Goal: Task Accomplishment & Management: Manage account settings

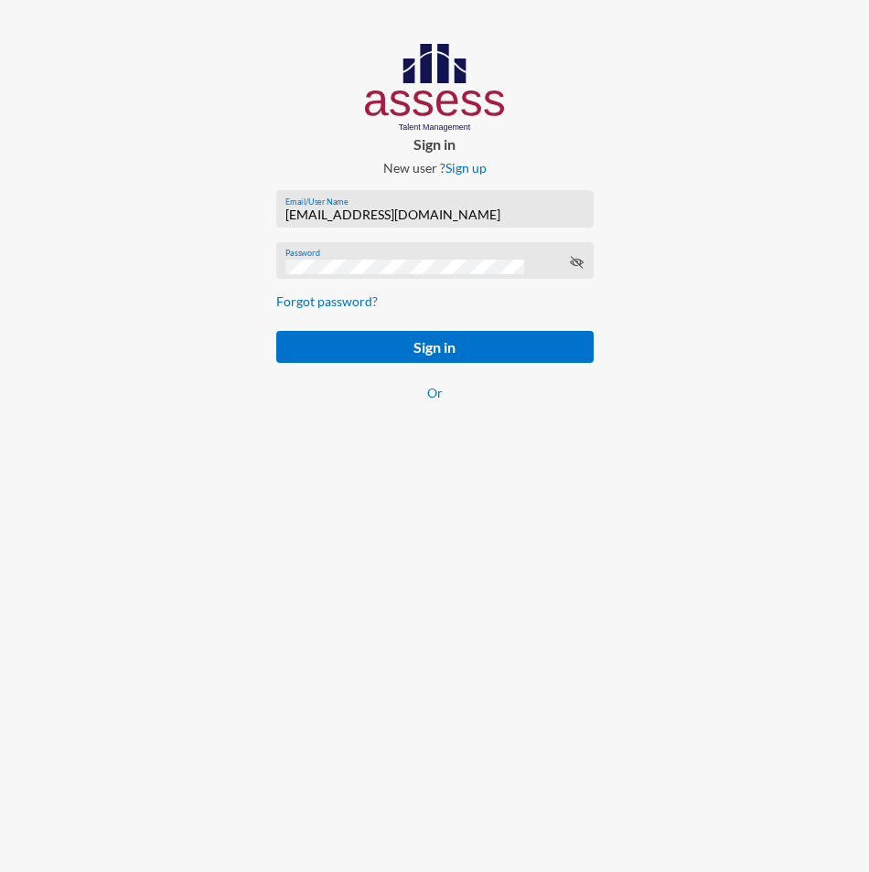
click at [329, 214] on input "[EMAIL_ADDRESS][DOMAIN_NAME]" at bounding box center [434, 215] width 298 height 15
click at [329, 213] on input "[EMAIL_ADDRESS][DOMAIN_NAME]" at bounding box center [434, 215] width 298 height 15
paste input "basalghamdi091105"
type input "basalghamdi091105"
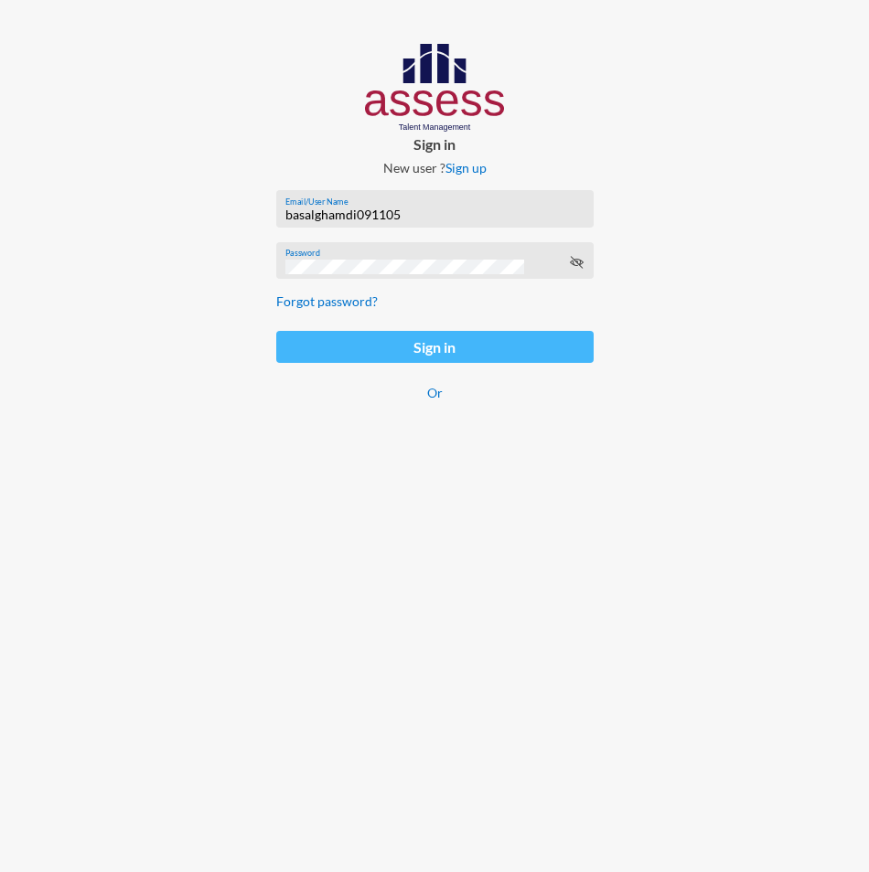
click at [304, 360] on button "Sign in" at bounding box center [434, 347] width 317 height 32
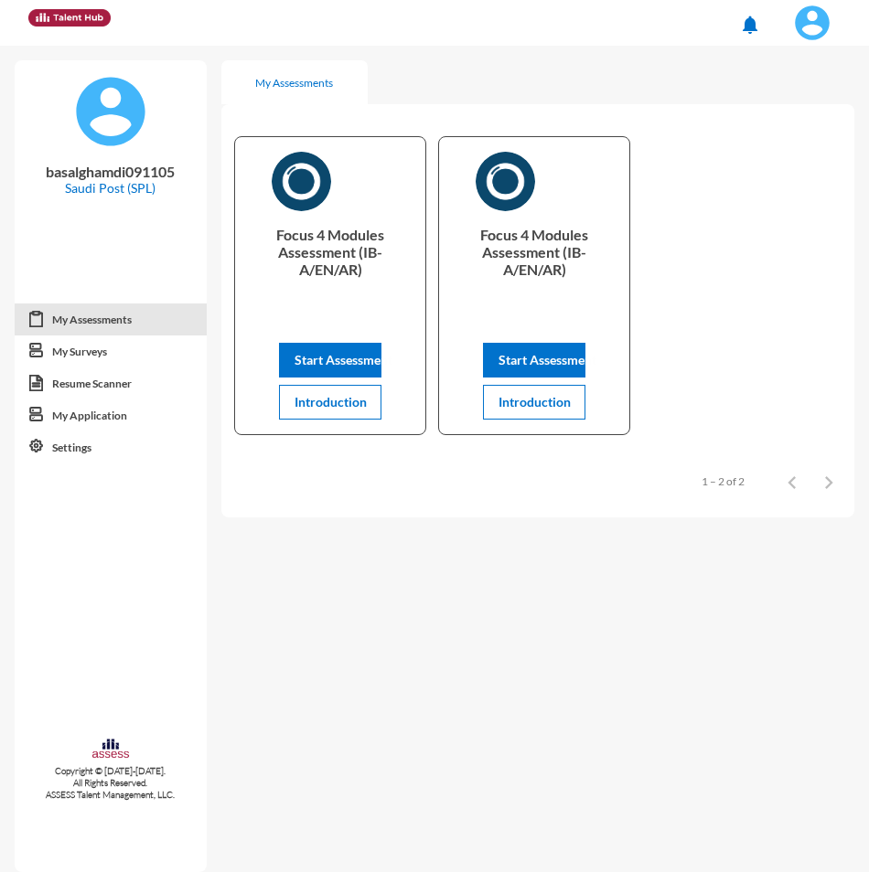
click at [821, 27] on img at bounding box center [812, 23] width 37 height 37
click at [792, 332] on div at bounding box center [434, 436] width 869 height 872
click at [549, 572] on mat-sidenav-content "My Assessments Focus 4 Modules Assessment (IB- A/EN/AR) Start Assessment Introd…" at bounding box center [545, 459] width 648 height 826
click at [811, 28] on img at bounding box center [812, 23] width 37 height 37
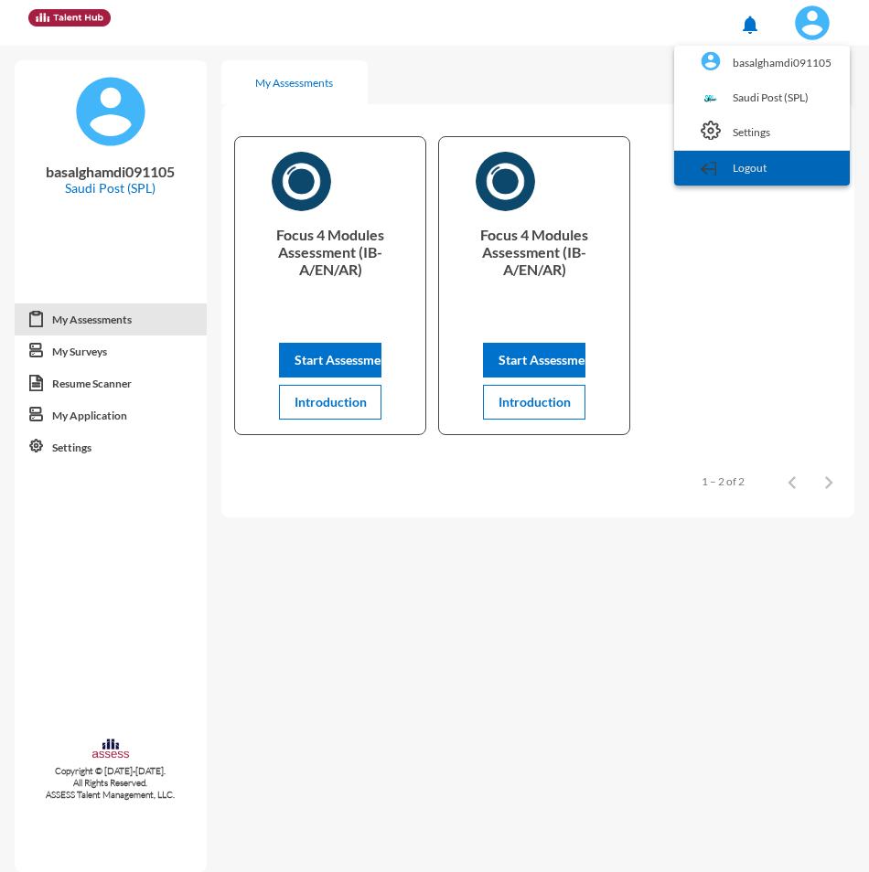
click at [774, 176] on link "Logout" at bounding box center [761, 168] width 157 height 35
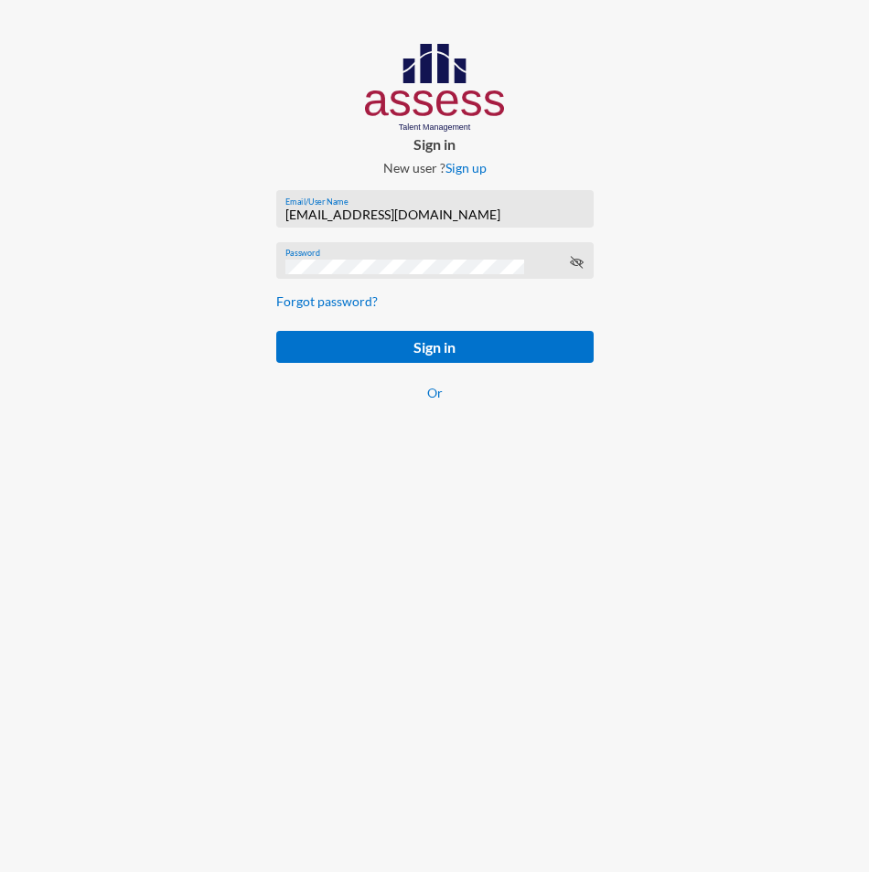
click at [359, 221] on input "[EMAIL_ADDRESS][DOMAIN_NAME]" at bounding box center [434, 215] width 298 height 15
click at [355, 215] on input "[EMAIL_ADDRESS][DOMAIN_NAME]" at bounding box center [434, 215] width 298 height 15
click at [354, 215] on input "[EMAIL_ADDRESS][DOMAIN_NAME]" at bounding box center [434, 215] width 298 height 15
paste input "SPLSS1005587231"
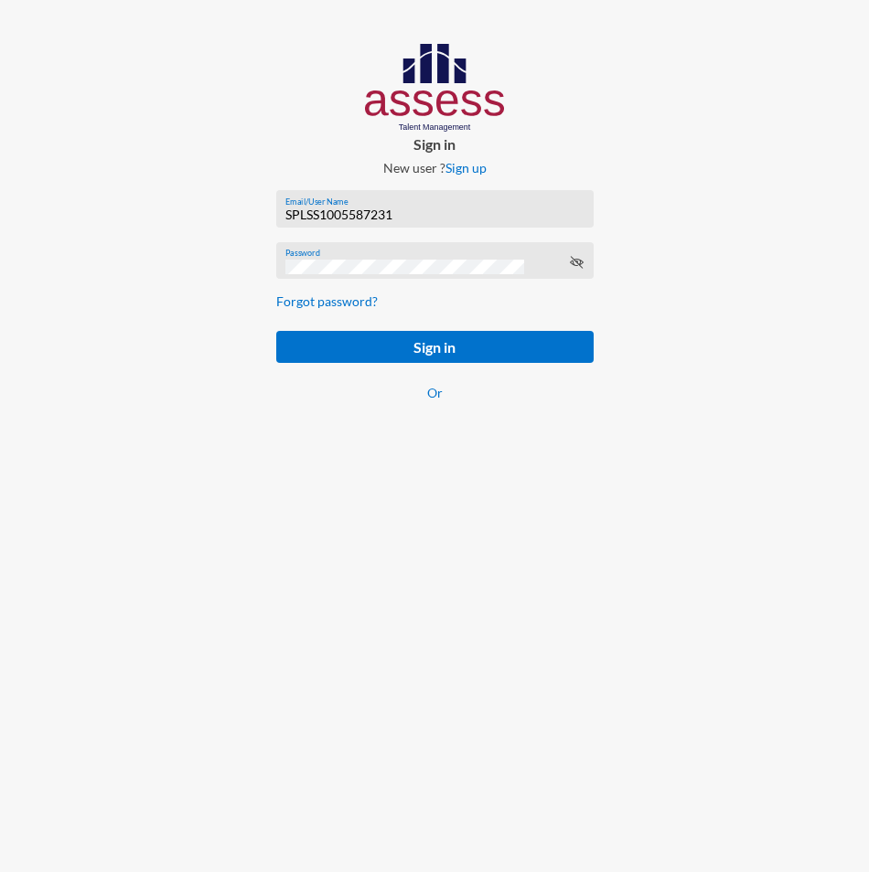
type input "SPLSS1005587231"
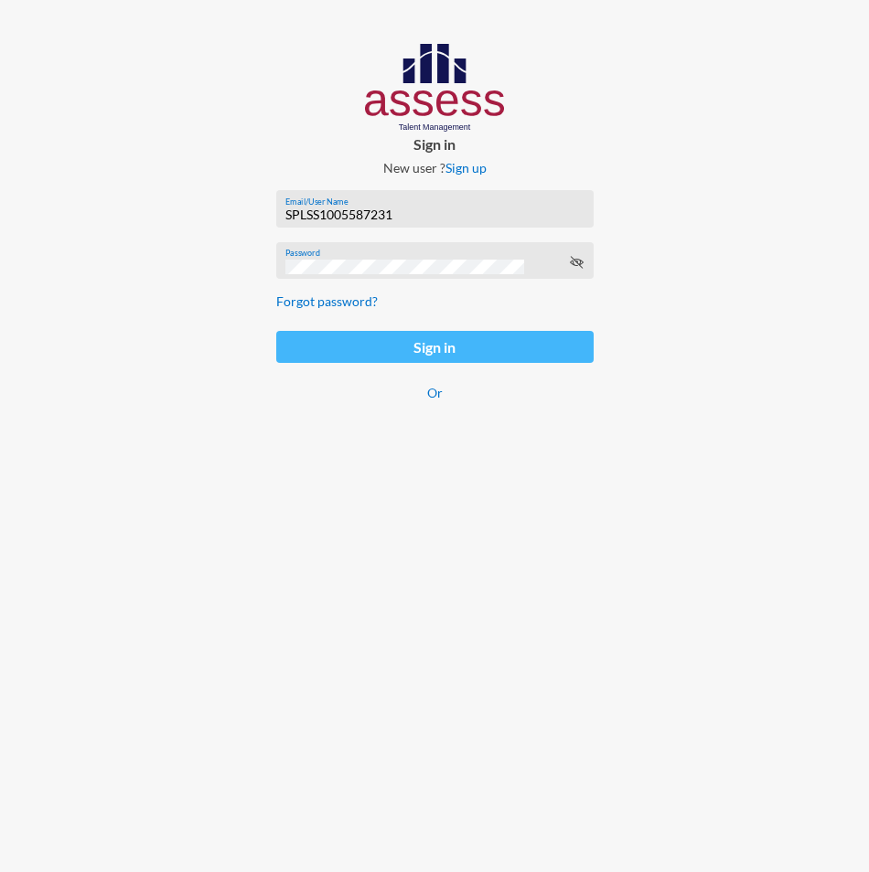
click at [289, 351] on button "Sign in" at bounding box center [434, 347] width 317 height 32
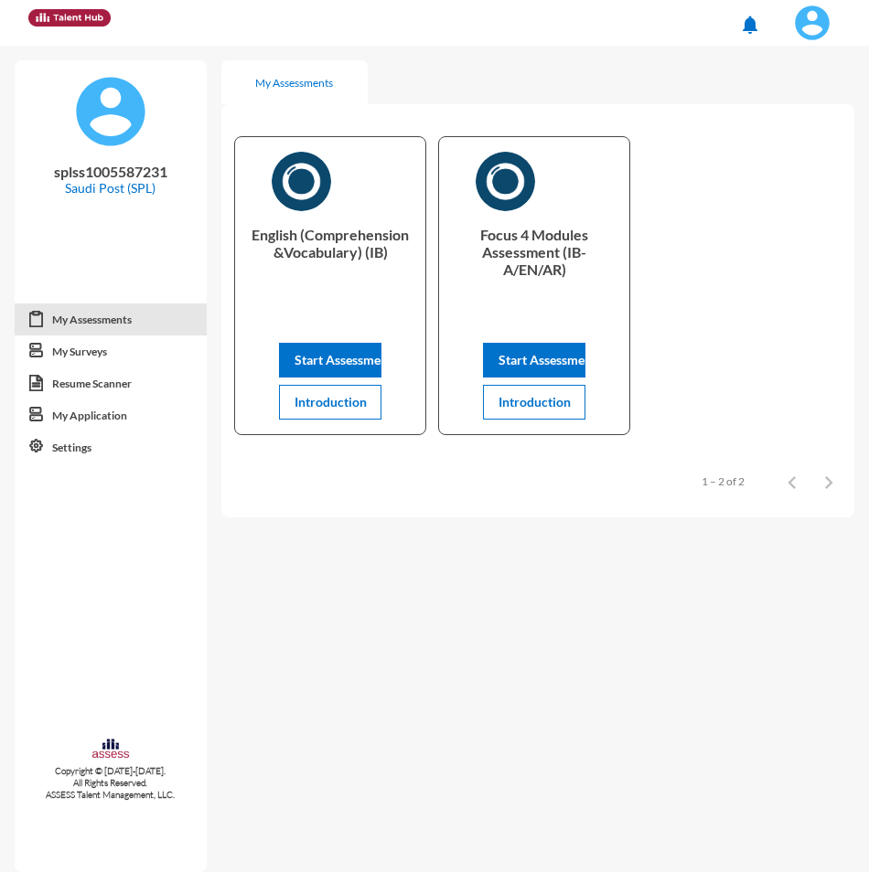
click at [817, 30] on img at bounding box center [812, 23] width 37 height 37
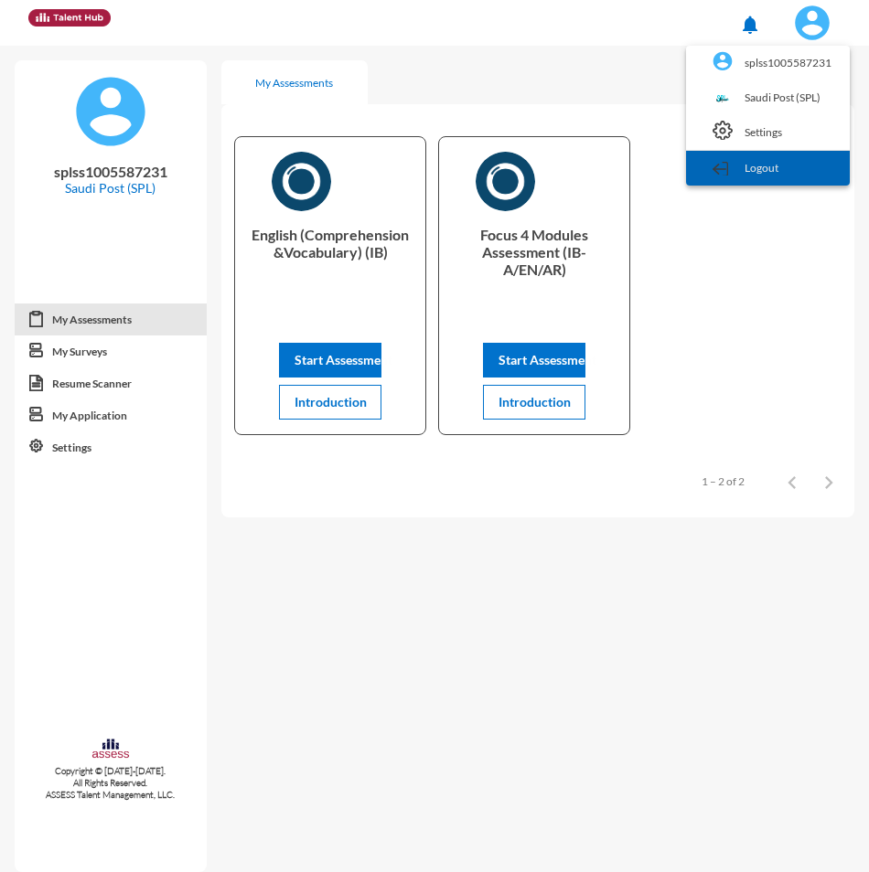
click at [789, 168] on link "Logout" at bounding box center [767, 168] width 145 height 35
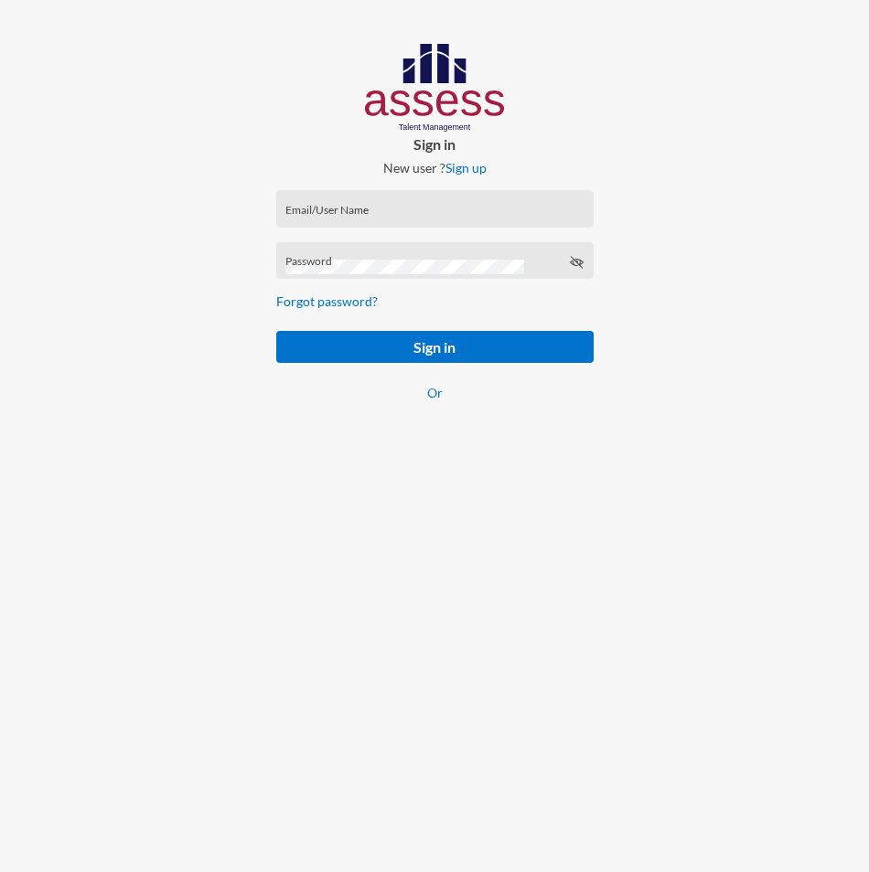
click at [379, 208] on input "Email/User Name" at bounding box center [434, 215] width 298 height 15
click at [371, 210] on input "[EMAIL_ADDRESS][DOMAIN_NAME]" at bounding box center [434, 215] width 298 height 15
type input "SPLSS1051471983"
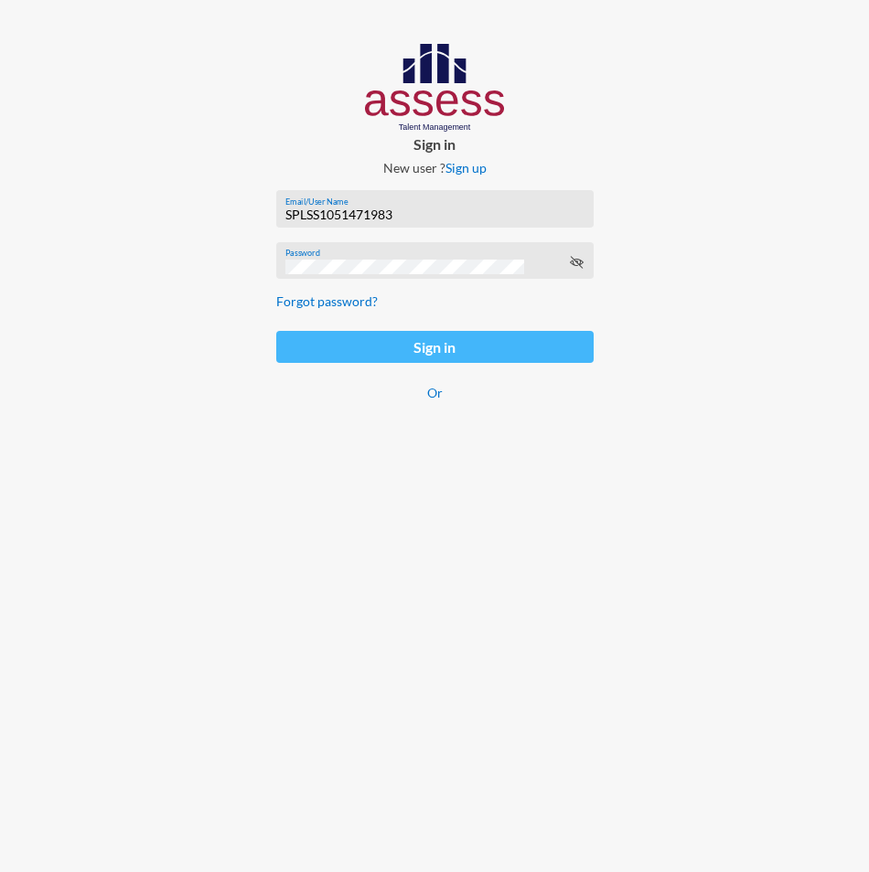
click at [292, 344] on button "Sign in" at bounding box center [434, 347] width 317 height 32
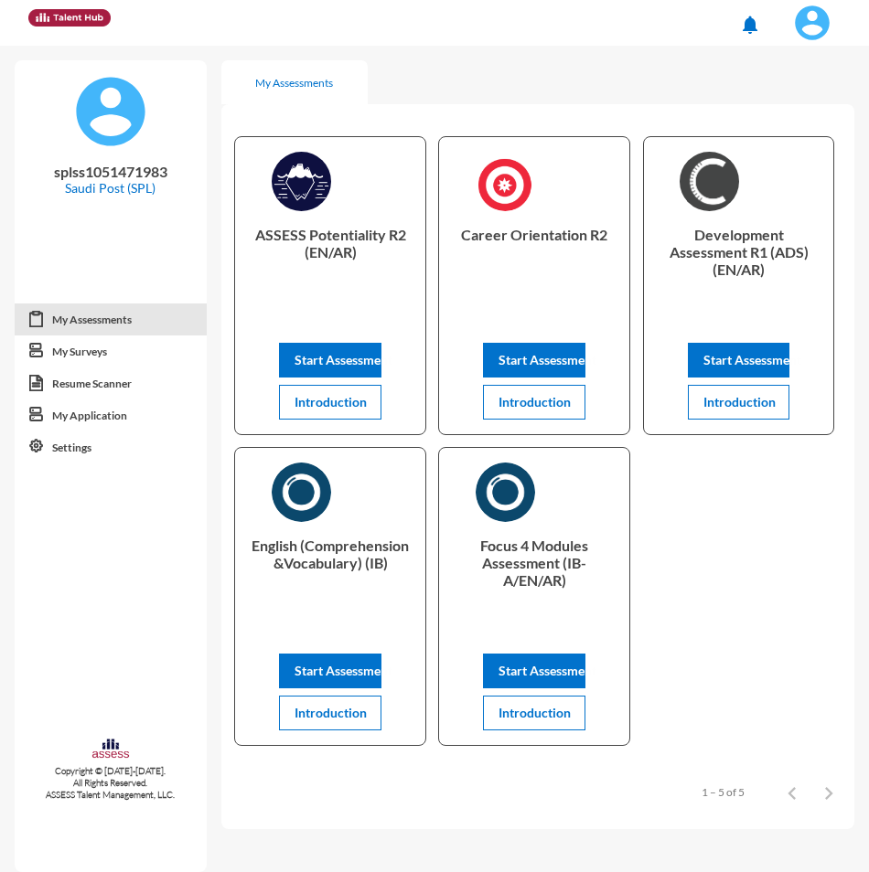
click at [810, 16] on img at bounding box center [812, 23] width 37 height 37
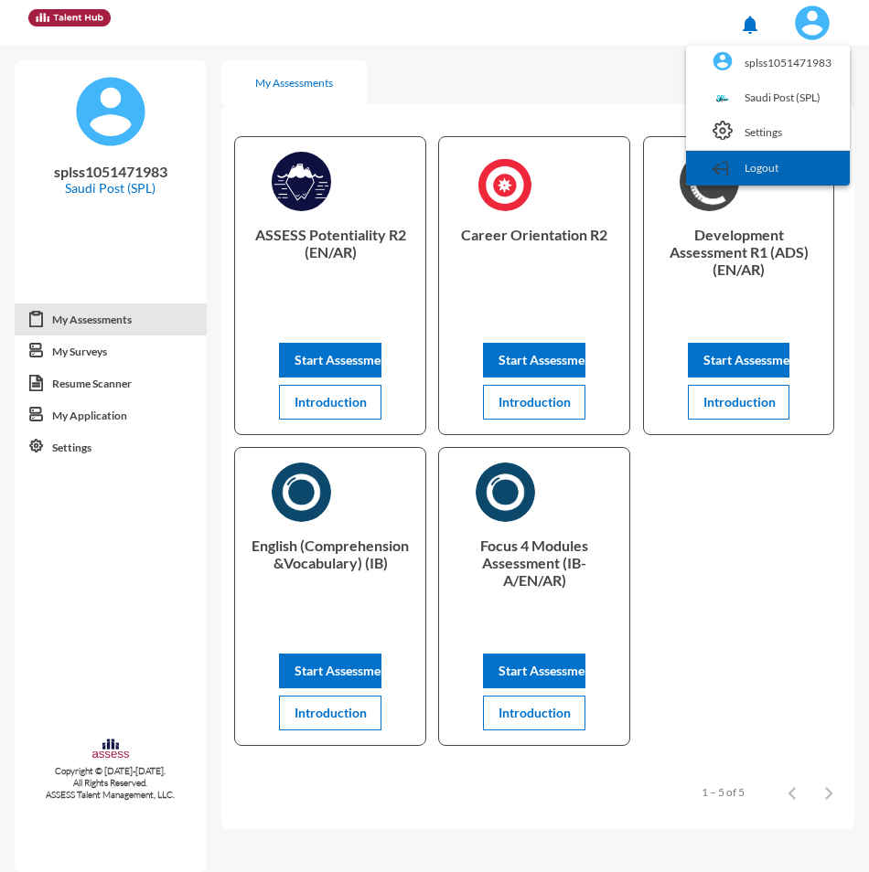
click at [759, 165] on link "Logout" at bounding box center [767, 168] width 145 height 35
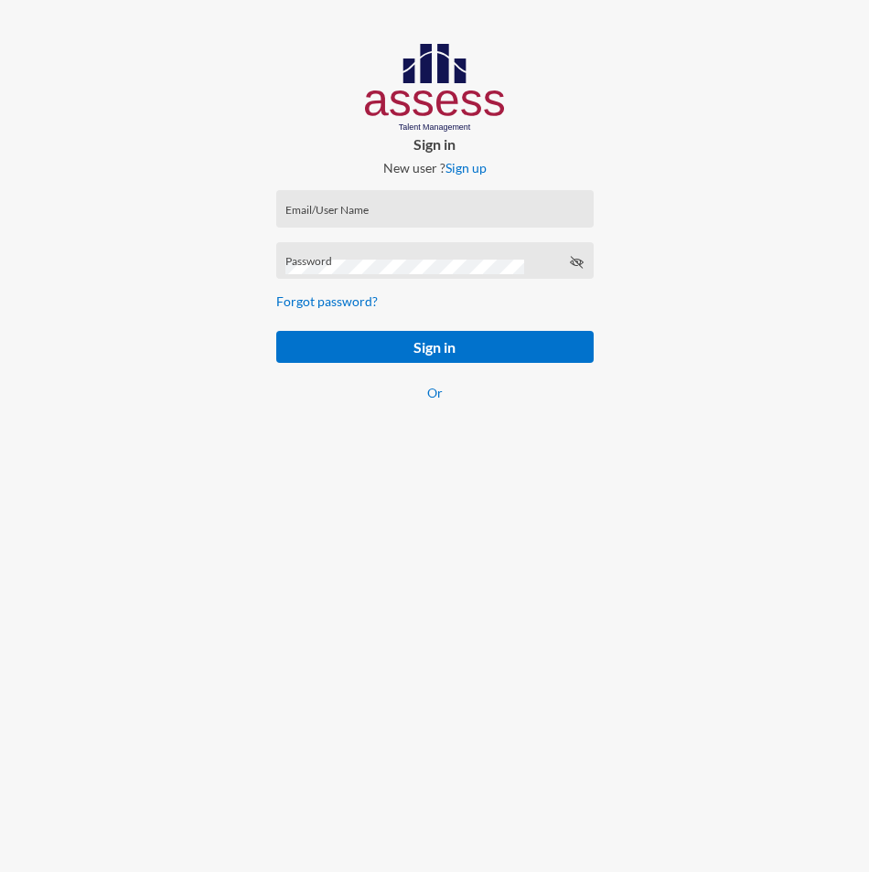
type input "[EMAIL_ADDRESS][DOMAIN_NAME]"
